Goal: Task Accomplishment & Management: Manage account settings

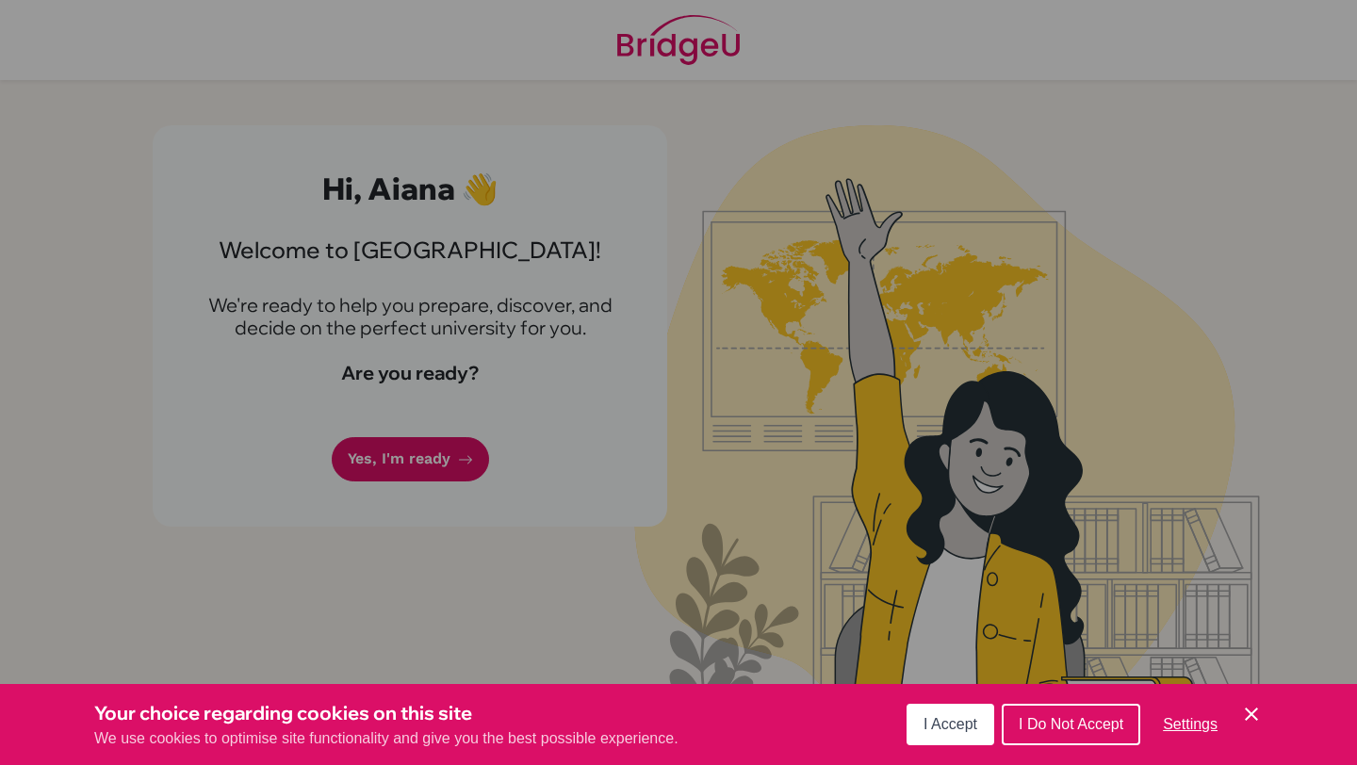
click at [972, 734] on button "I Accept" at bounding box center [951, 724] width 88 height 41
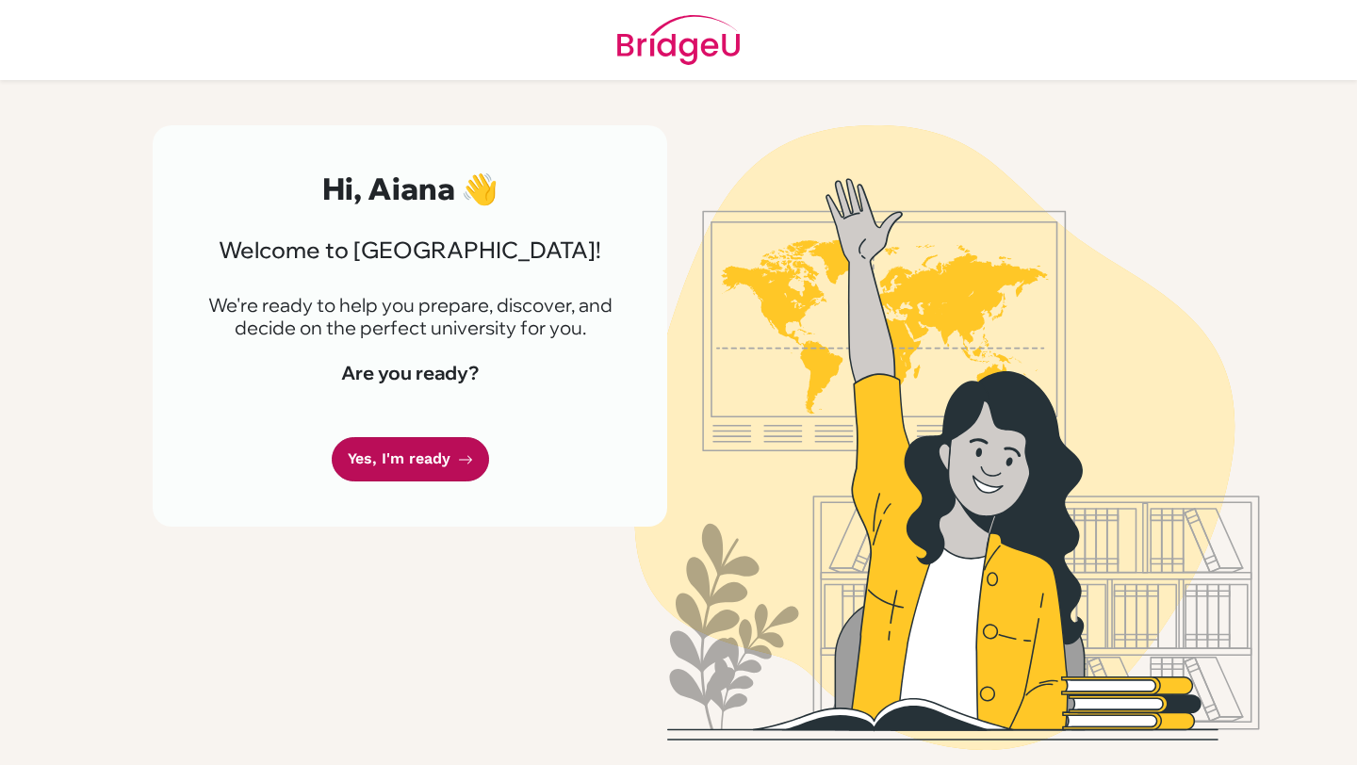
click at [418, 459] on link "Yes, I'm ready" at bounding box center [410, 459] width 157 height 44
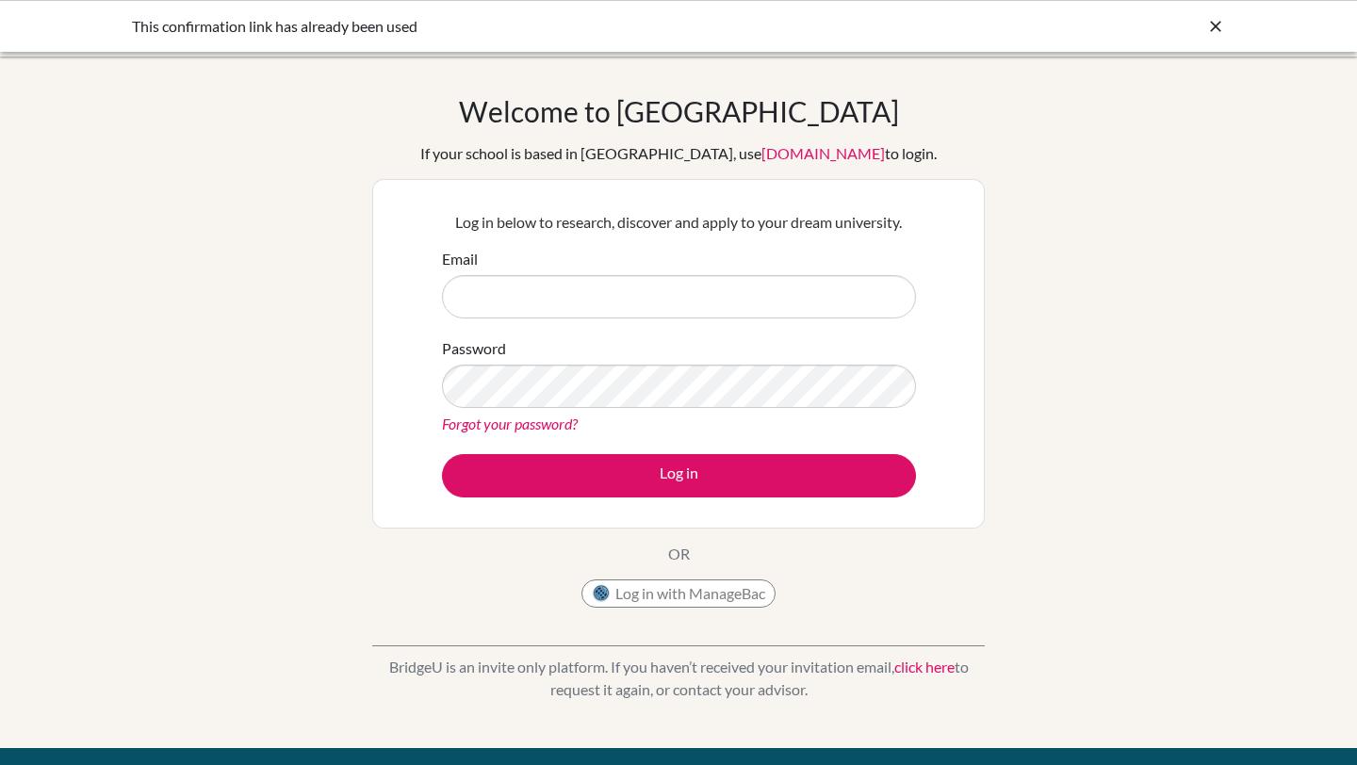
click at [495, 294] on input "Email" at bounding box center [679, 296] width 474 height 43
type input "[EMAIL_ADDRESS][DOMAIN_NAME]"
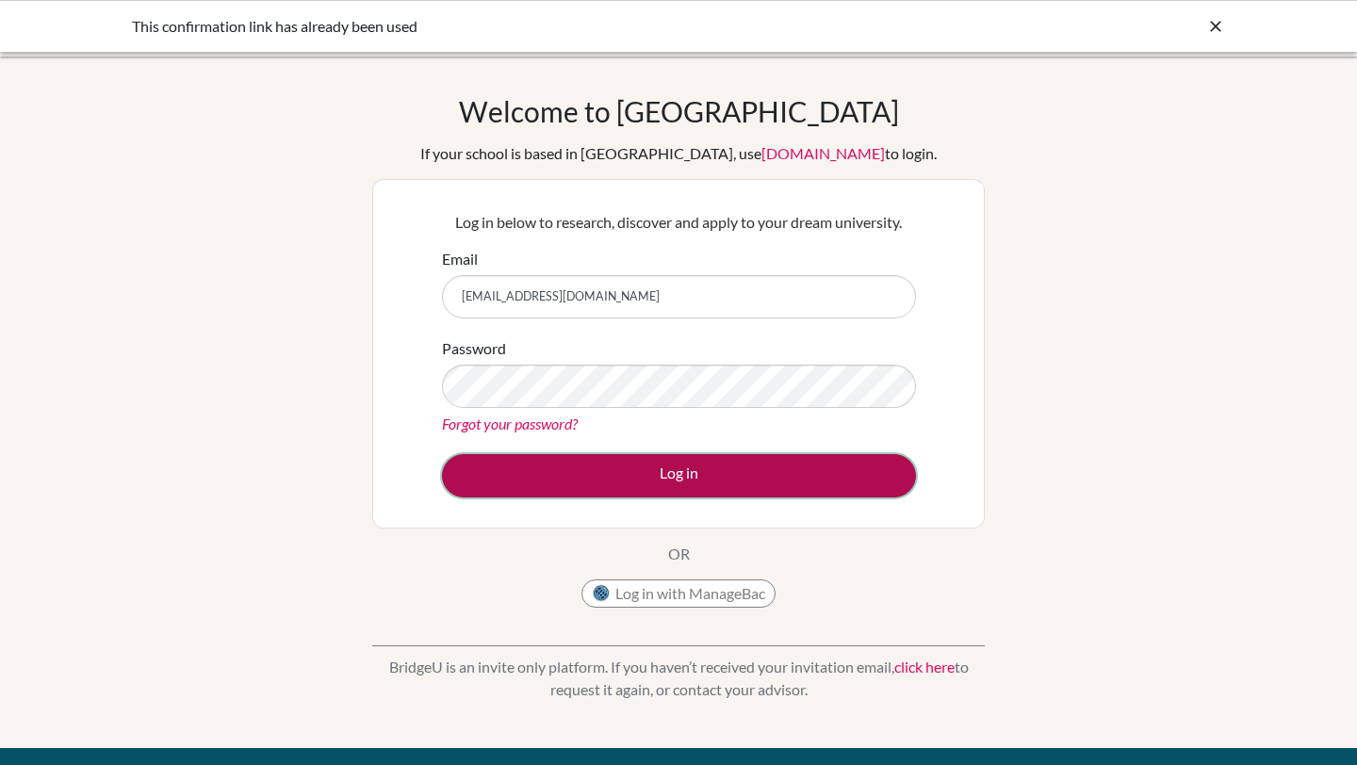
click at [484, 478] on button "Log in" at bounding box center [679, 475] width 474 height 43
